Goal: Task Accomplishment & Management: Use online tool/utility

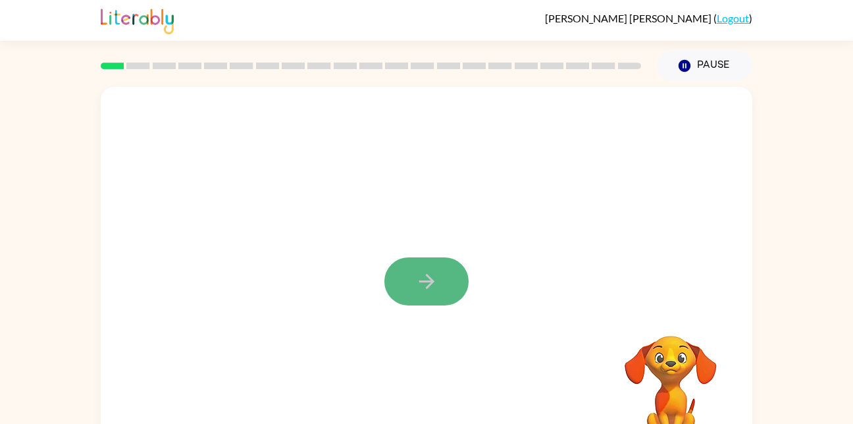
click at [419, 287] on icon "button" at bounding box center [426, 281] width 23 height 23
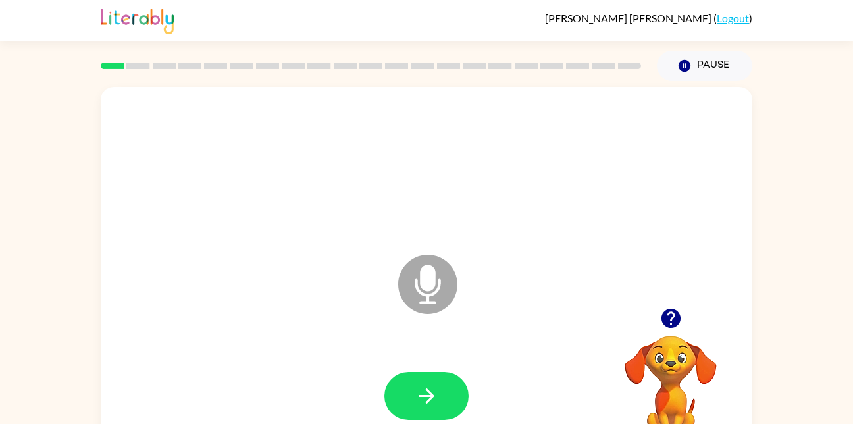
click at [428, 298] on icon "Microphone The Microphone is here when it is your turn to talk" at bounding box center [493, 300] width 197 height 99
click at [425, 284] on icon "Microphone The Microphone is here when it is your turn to talk" at bounding box center [493, 300] width 197 height 99
click at [433, 306] on icon at bounding box center [427, 284] width 59 height 59
click at [400, 282] on icon at bounding box center [427, 284] width 59 height 59
click at [412, 393] on button "button" at bounding box center [426, 396] width 84 height 48
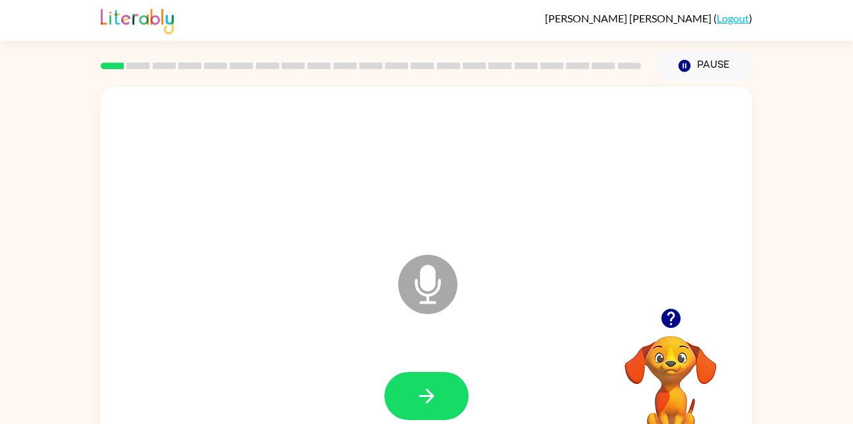
click at [415, 280] on icon "Microphone The Microphone is here when it is your turn to talk" at bounding box center [493, 300] width 197 height 99
click at [428, 278] on icon "Microphone The Microphone is here when it is your turn to talk" at bounding box center [493, 300] width 197 height 99
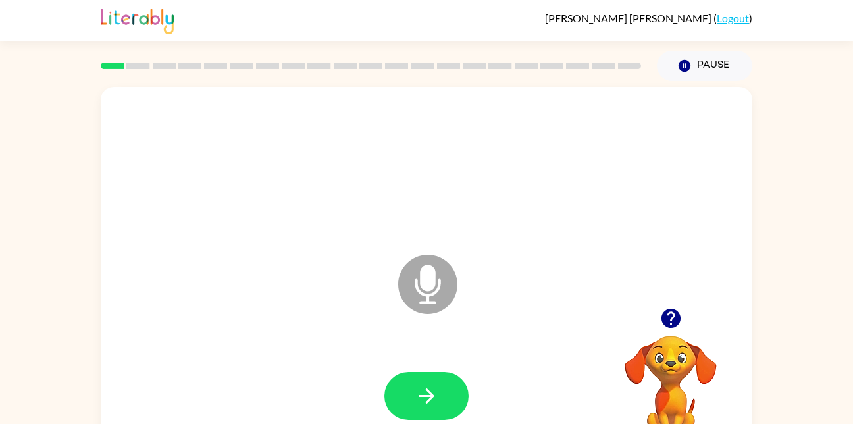
click at [428, 278] on icon "Microphone The Microphone is here when it is your turn to talk" at bounding box center [493, 300] width 197 height 99
click at [699, 59] on button "Pause Pause" at bounding box center [704, 66] width 95 height 30
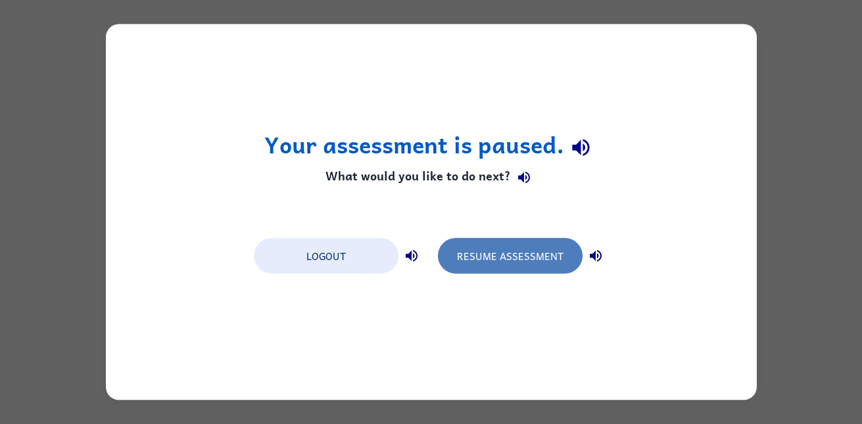
click at [498, 264] on button "Resume Assessment" at bounding box center [510, 256] width 145 height 36
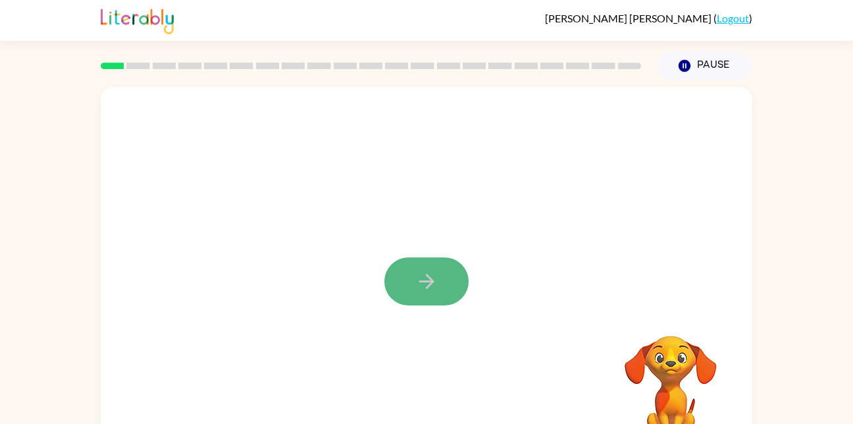
click at [425, 270] on icon "button" at bounding box center [426, 281] width 23 height 23
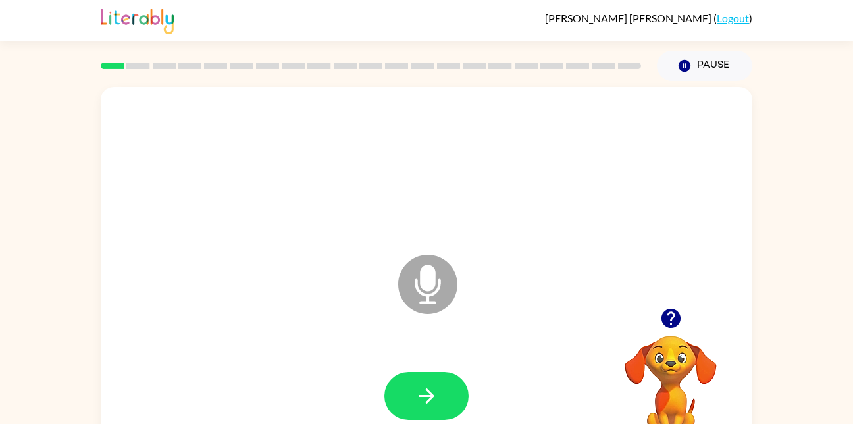
click at [425, 301] on icon "Microphone The Microphone is here when it is your turn to talk" at bounding box center [493, 300] width 197 height 99
click at [413, 295] on icon at bounding box center [427, 284] width 59 height 59
click at [668, 312] on icon "button" at bounding box center [669, 318] width 19 height 19
click at [668, 324] on icon "button" at bounding box center [669, 318] width 19 height 19
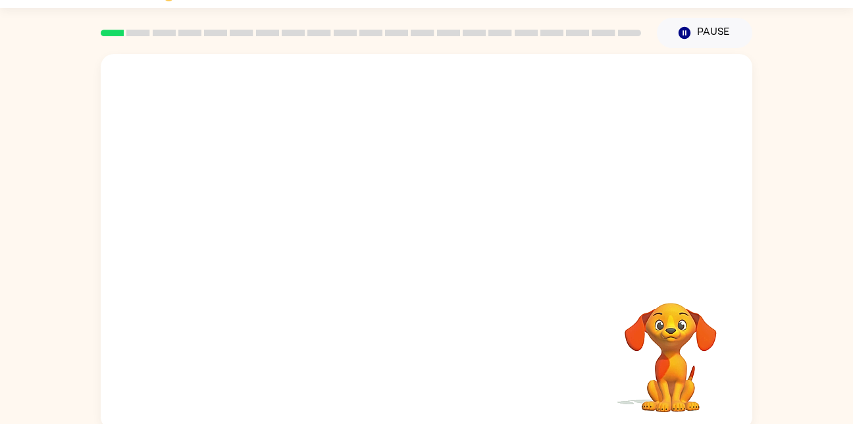
scroll to position [39, 0]
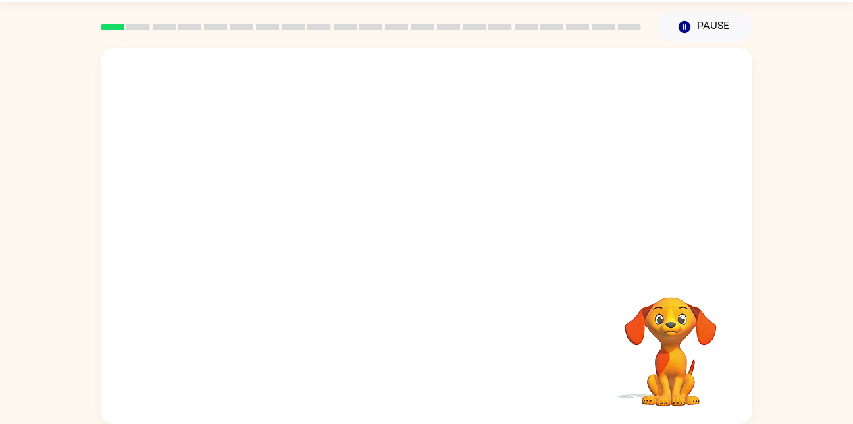
click at [654, 331] on video "Your browser must support playing .mp4 files to use Literably. Please try using…" at bounding box center [671, 342] width 132 height 132
click at [529, 264] on div at bounding box center [426, 243] width 625 height 108
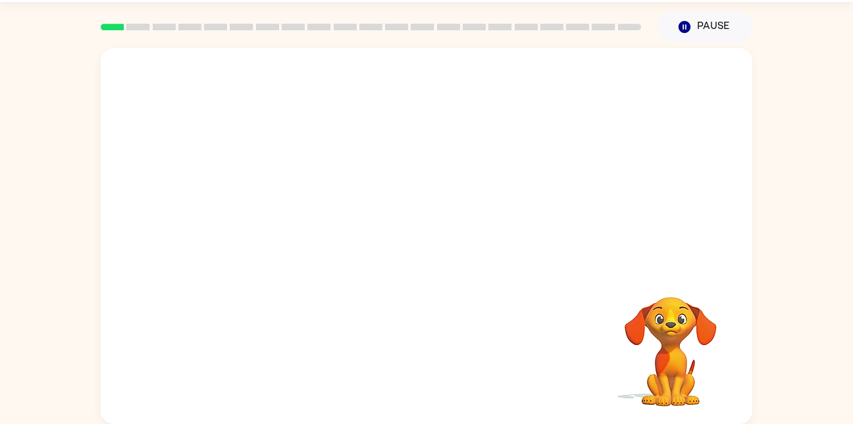
click at [529, 264] on div at bounding box center [426, 243] width 625 height 108
click at [694, 20] on button "Pause Pause" at bounding box center [704, 27] width 95 height 30
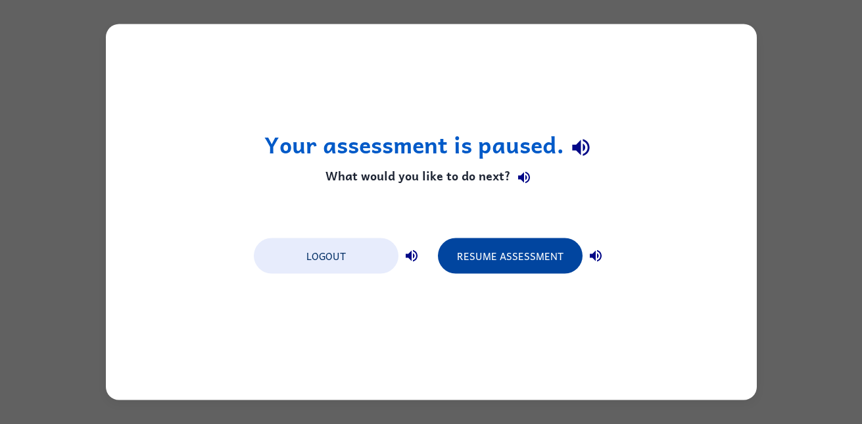
click at [524, 247] on button "Resume Assessment" at bounding box center [510, 256] width 145 height 36
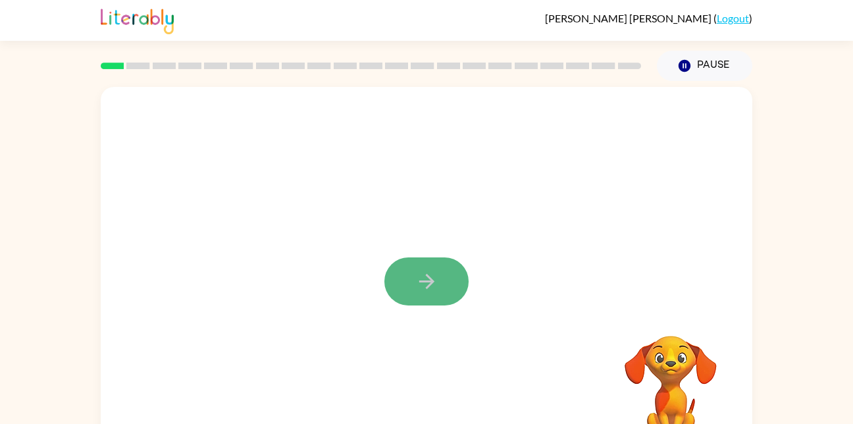
click at [430, 278] on icon "button" at bounding box center [426, 281] width 23 height 23
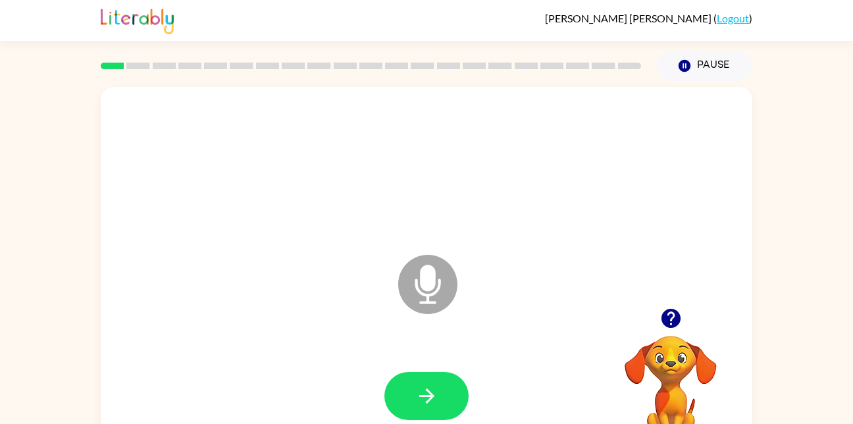
click at [426, 286] on icon "Microphone The Microphone is here when it is your turn to talk" at bounding box center [493, 300] width 197 height 99
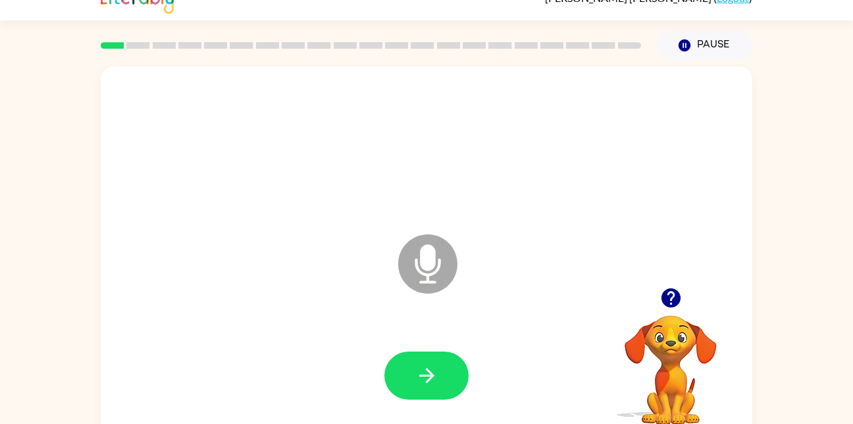
click at [416, 234] on icon "Microphone The Microphone is here when it is your turn to talk" at bounding box center [493, 280] width 197 height 99
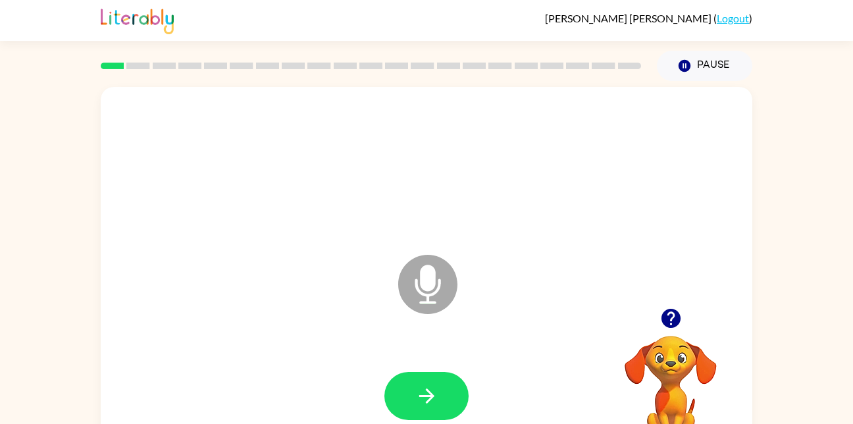
click at [412, 272] on icon at bounding box center [427, 284] width 59 height 59
click at [426, 288] on icon "Microphone The Microphone is here when it is your turn to talk" at bounding box center [493, 300] width 197 height 99
click at [416, 299] on icon at bounding box center [427, 284] width 59 height 59
click at [449, 289] on icon at bounding box center [427, 284] width 59 height 59
click at [454, 291] on icon at bounding box center [427, 284] width 59 height 59
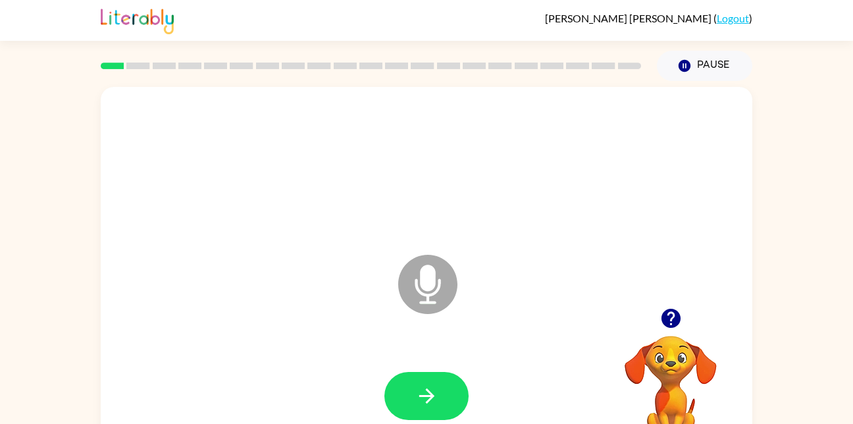
click at [445, 286] on icon at bounding box center [427, 284] width 59 height 59
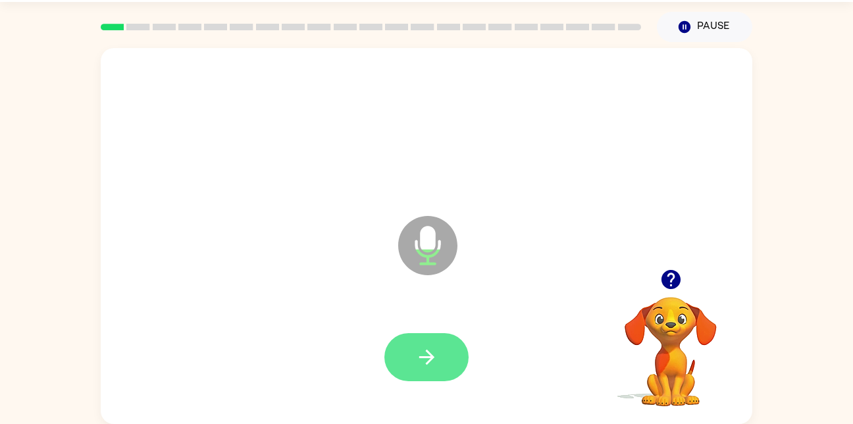
click at [440, 351] on button "button" at bounding box center [426, 357] width 84 height 48
click at [449, 358] on button "button" at bounding box center [426, 357] width 84 height 48
click at [674, 287] on icon "button" at bounding box center [669, 279] width 19 height 19
click at [430, 358] on icon "button" at bounding box center [425, 356] width 15 height 15
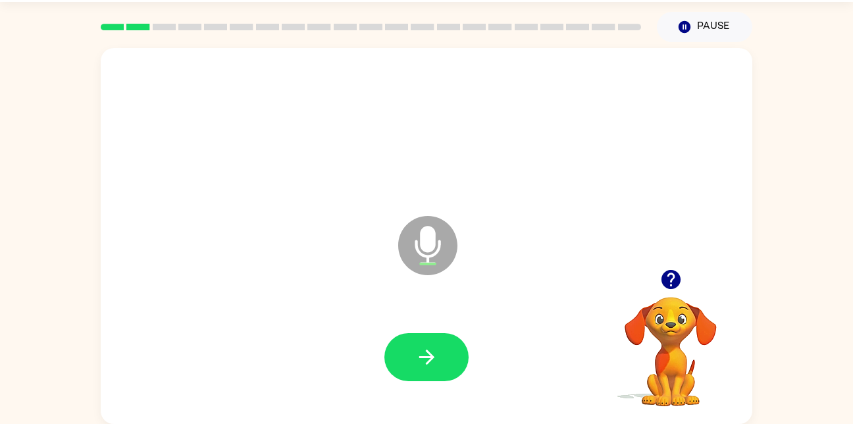
click at [677, 278] on icon "button" at bounding box center [669, 279] width 19 height 19
click at [455, 360] on button "button" at bounding box center [426, 357] width 84 height 48
click at [457, 357] on button "button" at bounding box center [426, 357] width 84 height 48
click at [454, 366] on button "button" at bounding box center [426, 357] width 84 height 48
click at [464, 363] on button "button" at bounding box center [426, 357] width 84 height 48
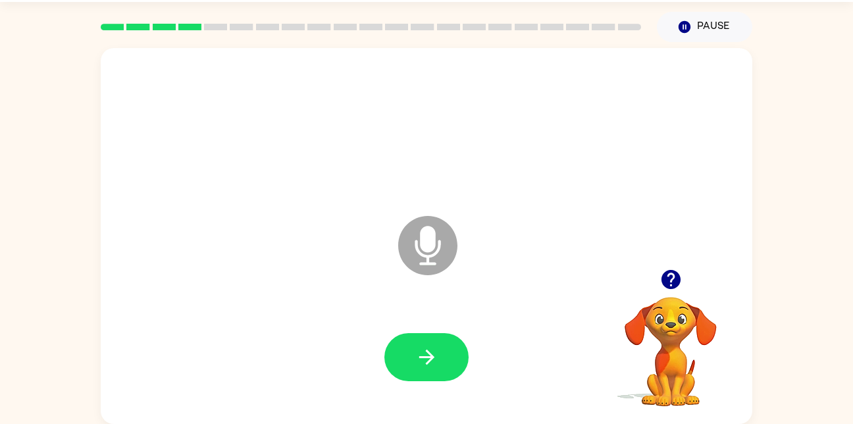
click at [678, 293] on button "button" at bounding box center [671, 279] width 34 height 34
click at [454, 342] on button "button" at bounding box center [426, 357] width 84 height 48
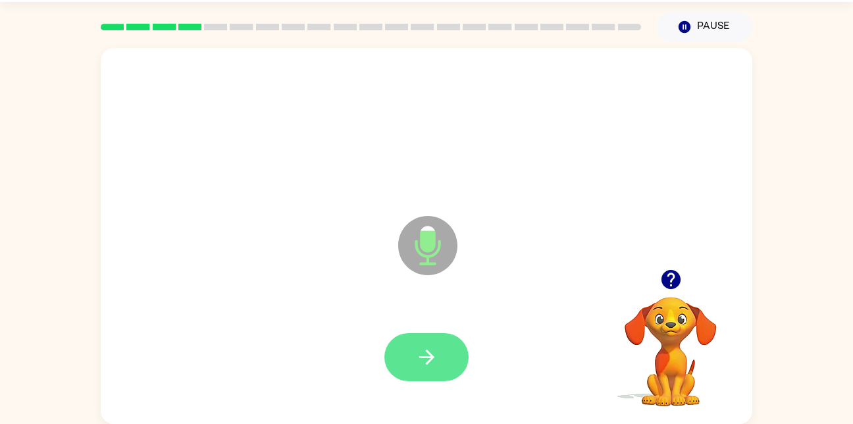
click at [456, 351] on button "button" at bounding box center [426, 357] width 84 height 48
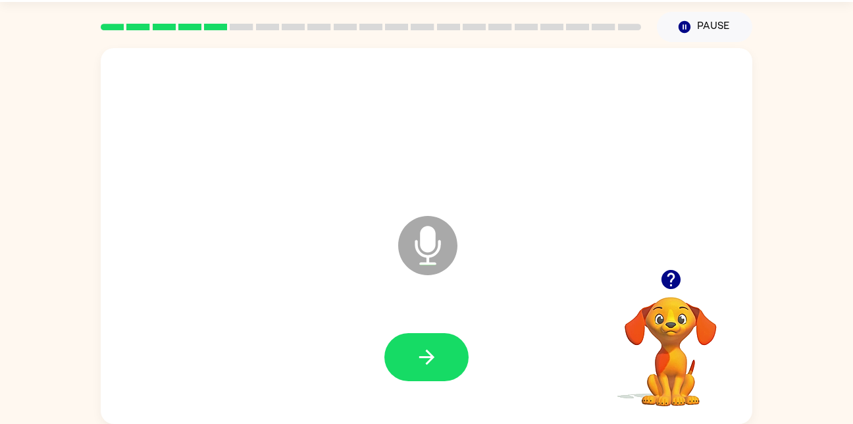
click at [678, 276] on icon "button" at bounding box center [669, 279] width 19 height 19
click at [453, 359] on button "button" at bounding box center [426, 357] width 84 height 48
click at [447, 342] on button "button" at bounding box center [426, 357] width 84 height 48
click at [466, 346] on button "button" at bounding box center [426, 357] width 84 height 48
